Goal: Navigation & Orientation: Find specific page/section

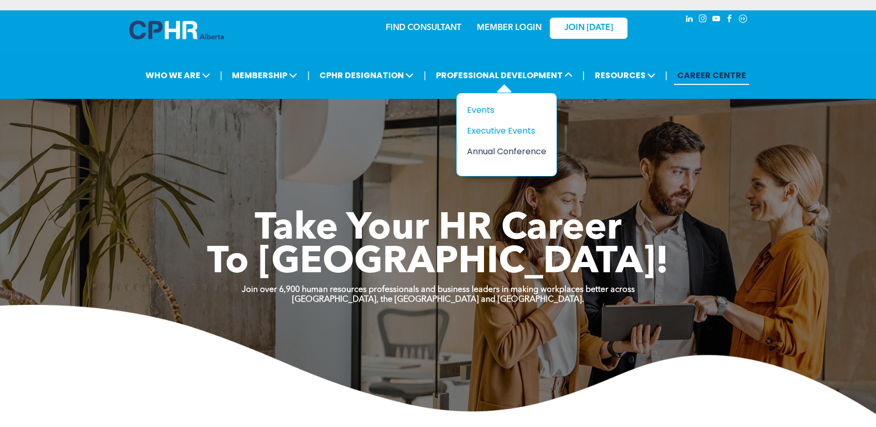
click at [486, 152] on div "Annual Conference" at bounding box center [502, 151] width 71 height 13
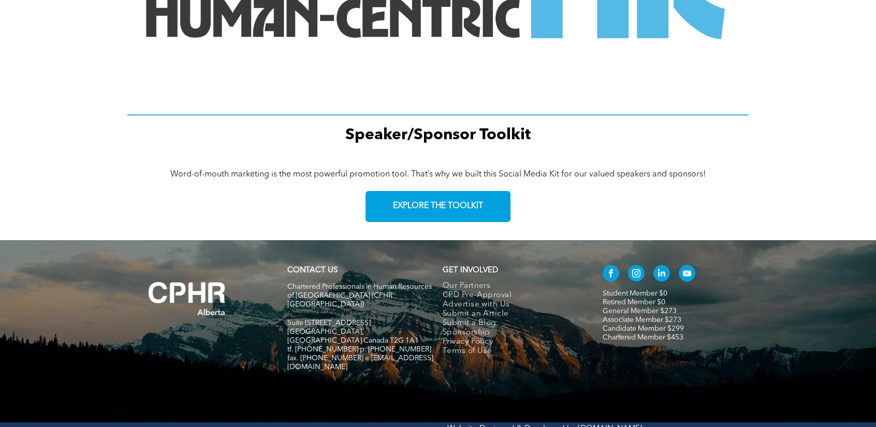
scroll to position [1449, 0]
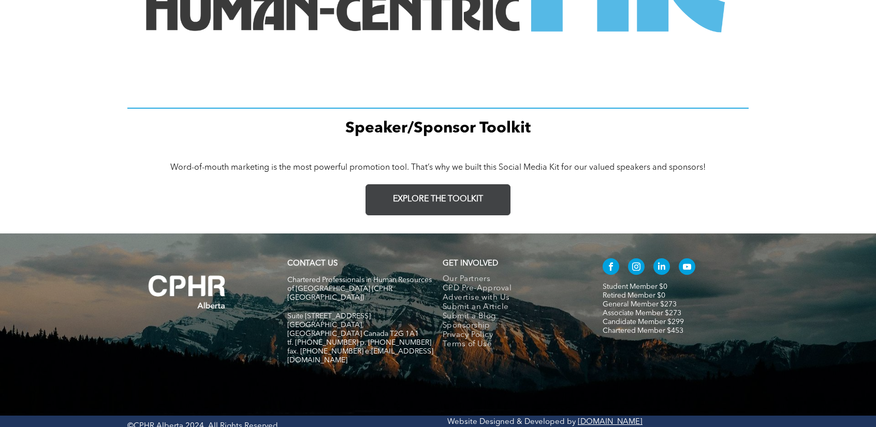
click at [440, 202] on span "EXPLORE THE TOOLKIT" at bounding box center [438, 200] width 90 height 10
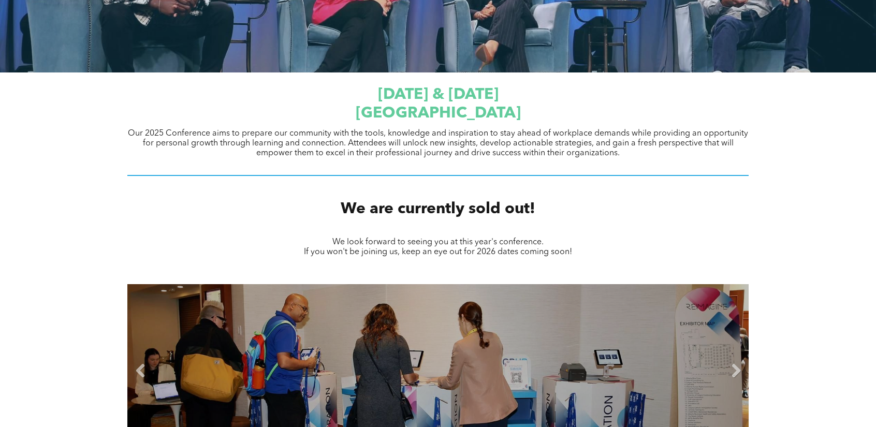
scroll to position [0, 0]
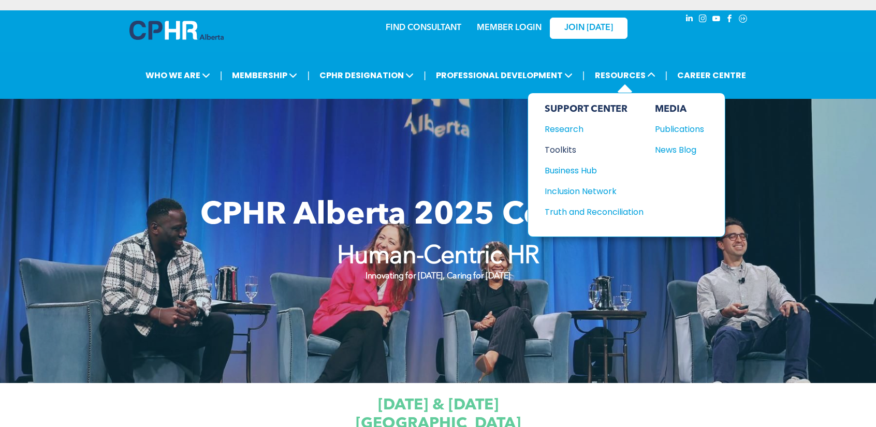
click at [569, 151] on div "Toolkits" at bounding box center [589, 149] width 89 height 13
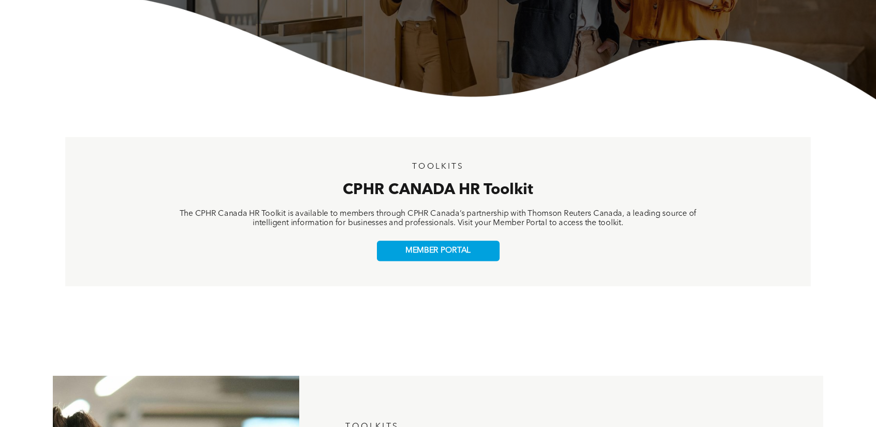
scroll to position [155, 0]
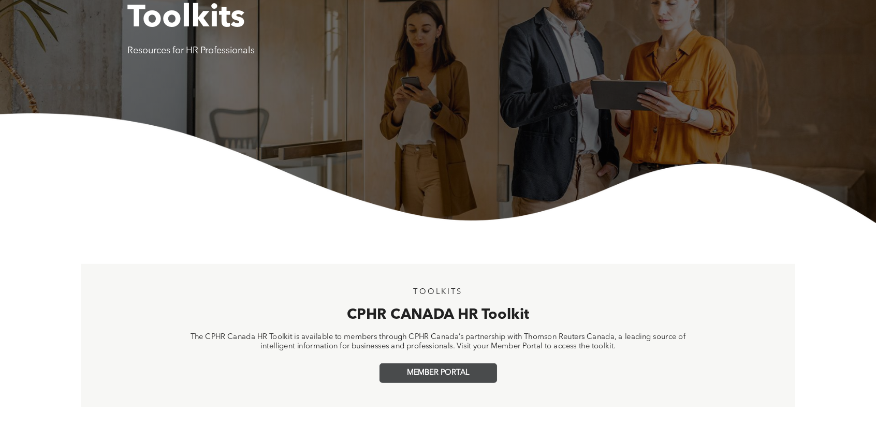
click at [457, 379] on link "MEMBER PORTAL" at bounding box center [437, 373] width 117 height 20
